Goal: Task Accomplishment & Management: Complete application form

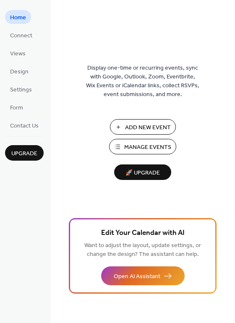
click at [136, 125] on span "Add New Event" at bounding box center [148, 127] width 46 height 9
